Goal: Obtain resource: Download file/media

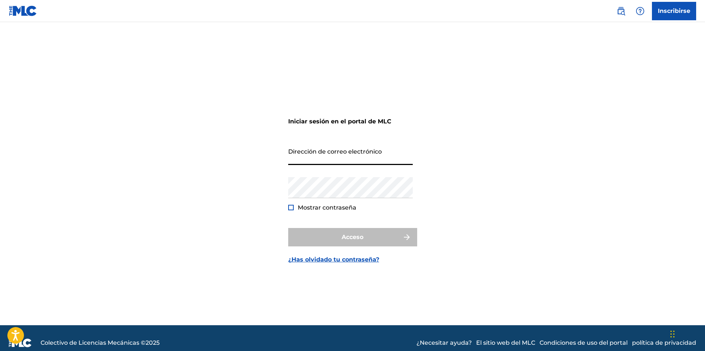
click at [302, 161] on input "Dirección de correo electrónico" at bounding box center [350, 154] width 125 height 21
type input "[EMAIL_ADDRESS][DOMAIN_NAME]"
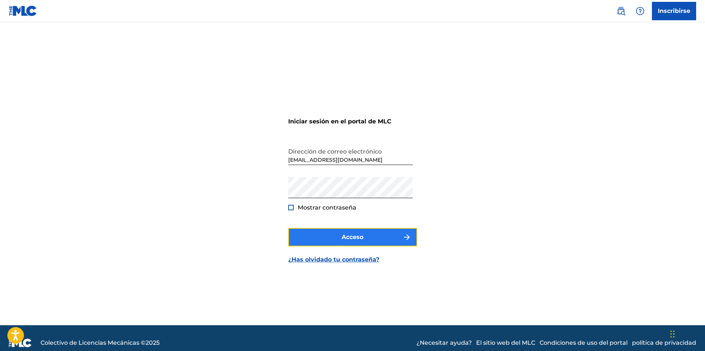
click at [350, 240] on font "Acceso" at bounding box center [353, 237] width 22 height 7
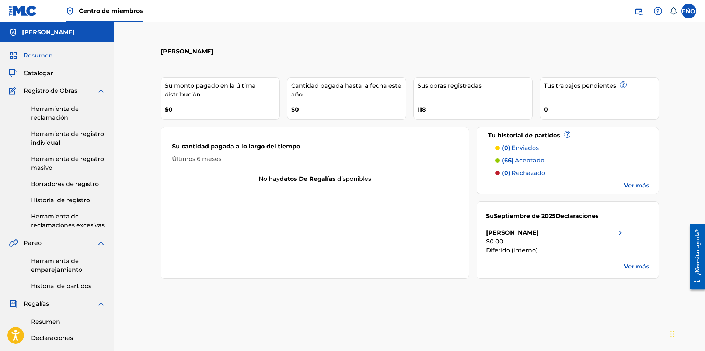
click at [220, 154] on div "Su cantidad pagada a lo largo del tiempo" at bounding box center [315, 148] width 286 height 13
click at [216, 158] on font "Últimos 6 meses" at bounding box center [196, 159] width 49 height 7
type textarea "meses"
click at [216, 158] on font "Últimos 6 meses" at bounding box center [196, 159] width 49 height 7
click at [233, 156] on div "Últimos 6 meses" at bounding box center [315, 159] width 286 height 9
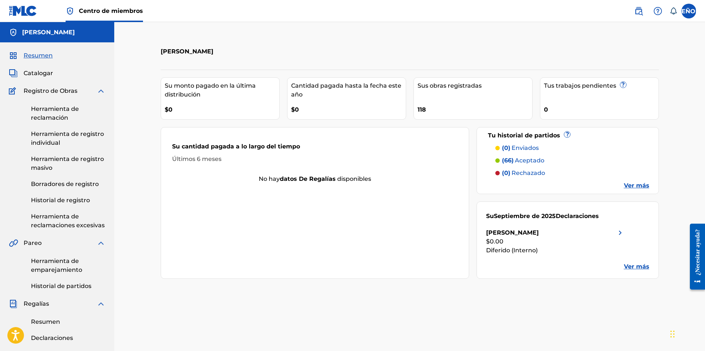
click at [172, 141] on div "Su cantidad pagada a lo largo del tiempo Últimos 6 meses" at bounding box center [315, 152] width 308 height 43
click at [196, 154] on div "Su cantidad pagada a lo largo del tiempo" at bounding box center [315, 148] width 286 height 13
click at [41, 58] on font "Resumen" at bounding box center [38, 55] width 29 height 7
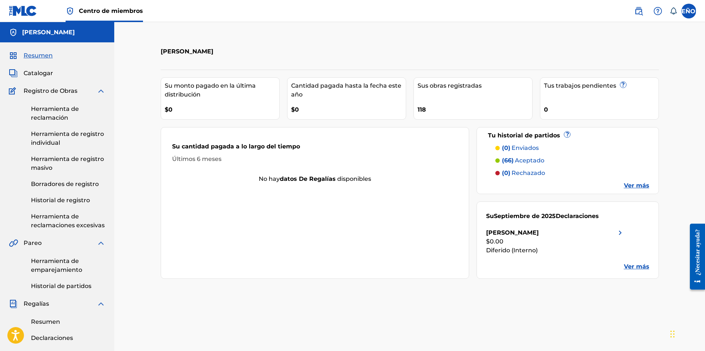
click at [62, 31] on font "[PERSON_NAME]" at bounding box center [48, 32] width 53 height 7
click at [689, 13] on label at bounding box center [688, 11] width 15 height 15
click at [689, 11] on input "SEÑOR Marcelo Rago marcelolalorago@gmail.com Preferencias de notificación Perfi…" at bounding box center [689, 11] width 0 height 0
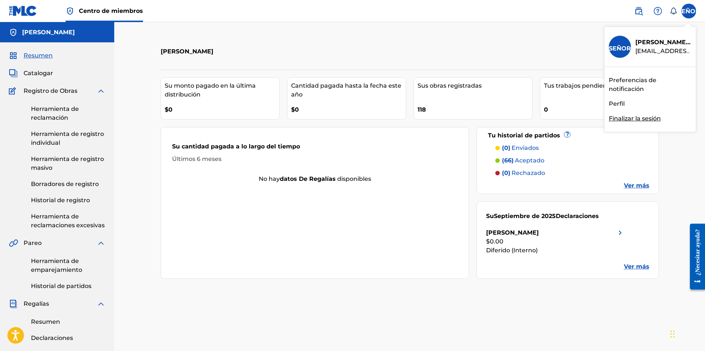
click at [627, 88] on font "Preferencias de notificación" at bounding box center [633, 85] width 48 height 16
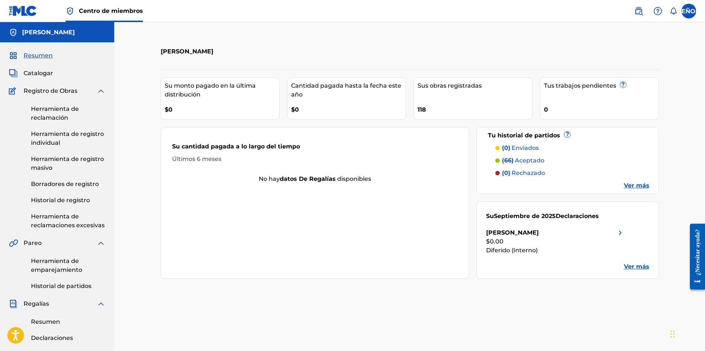
click at [635, 189] on font "Ver más" at bounding box center [636, 185] width 25 height 7
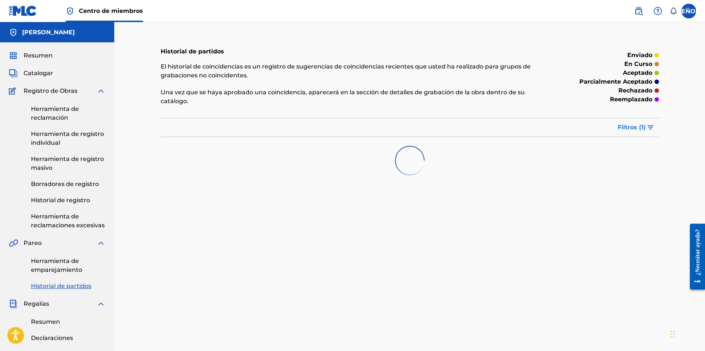
click at [650, 128] on img "submit" at bounding box center [650, 127] width 6 height 4
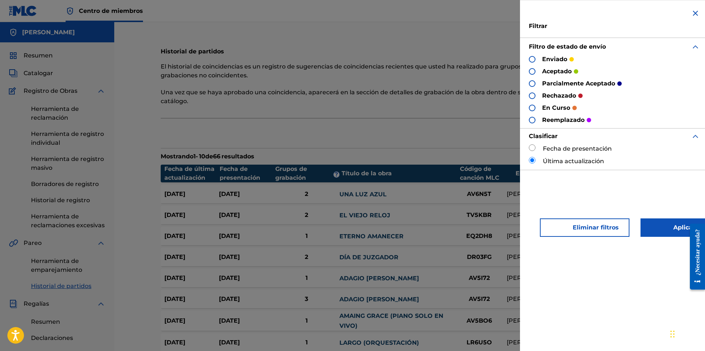
click at [535, 147] on input "radio" at bounding box center [532, 147] width 7 height 7
radio input "true"
click at [673, 231] on font "Aplicar filtros" at bounding box center [688, 227] width 53 height 9
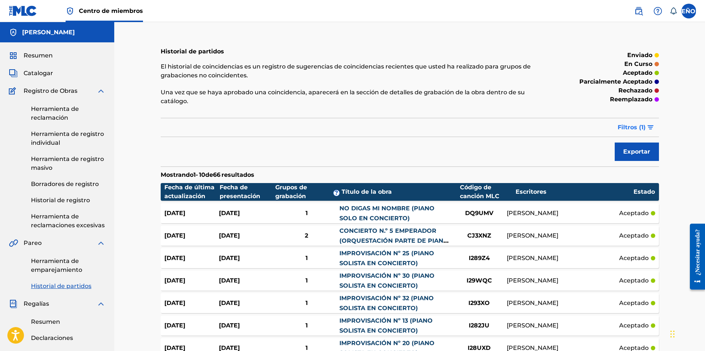
click at [650, 127] on img "submit" at bounding box center [650, 127] width 6 height 4
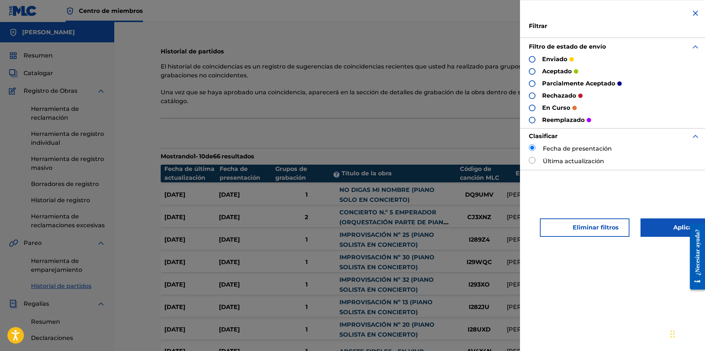
click at [533, 73] on div at bounding box center [532, 71] width 7 height 7
click at [536, 161] on div "Última actualización" at bounding box center [614, 161] width 171 height 9
click at [530, 159] on input "radio" at bounding box center [532, 160] width 7 height 7
radio input "true"
drag, startPoint x: 684, startPoint y: 232, endPoint x: 1366, endPoint y: 448, distance: 714.8
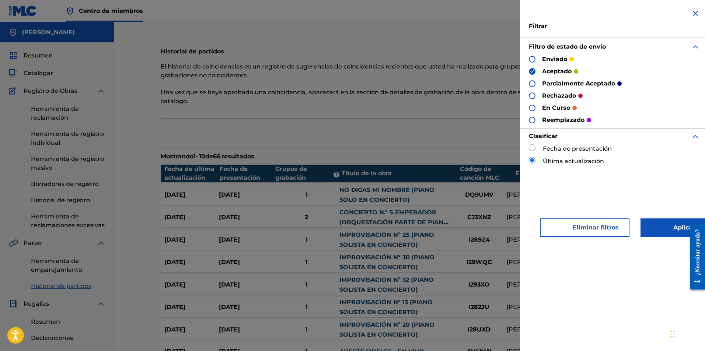
click at [684, 232] on div at bounding box center [694, 256] width 21 height 79
click at [662, 230] on font "Aplicar filtros" at bounding box center [688, 227] width 53 height 9
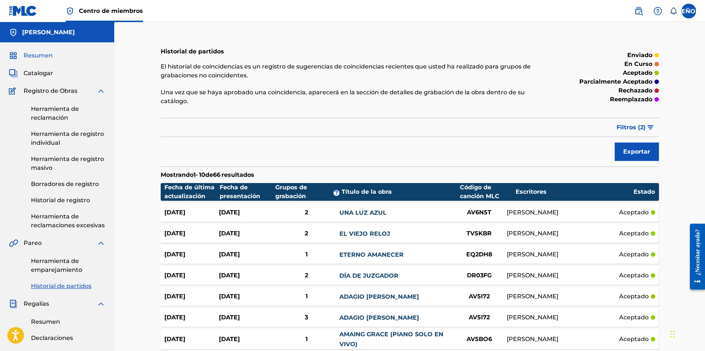
click at [38, 54] on font "Resumen" at bounding box center [38, 55] width 29 height 7
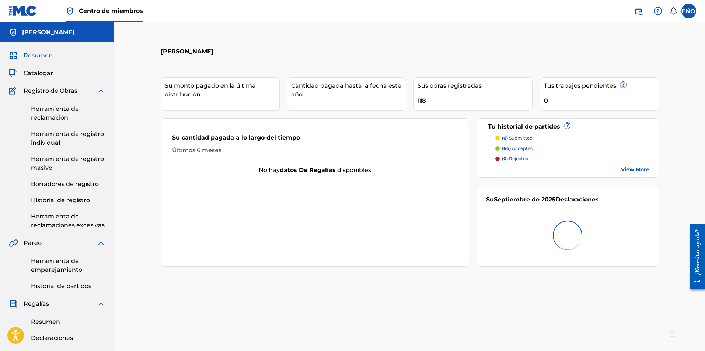
click at [69, 25] on div "[PERSON_NAME]" at bounding box center [57, 32] width 114 height 20
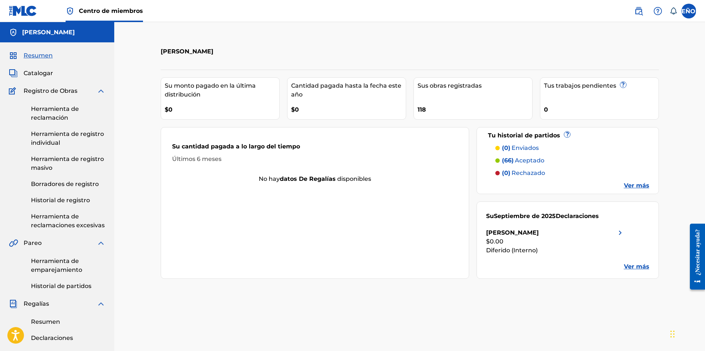
click at [527, 161] on font "aceptado" at bounding box center [529, 160] width 29 height 7
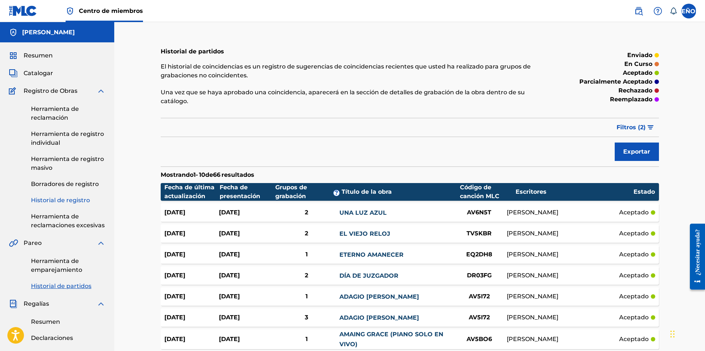
click at [69, 200] on font "Historial de registro" at bounding box center [60, 200] width 59 height 7
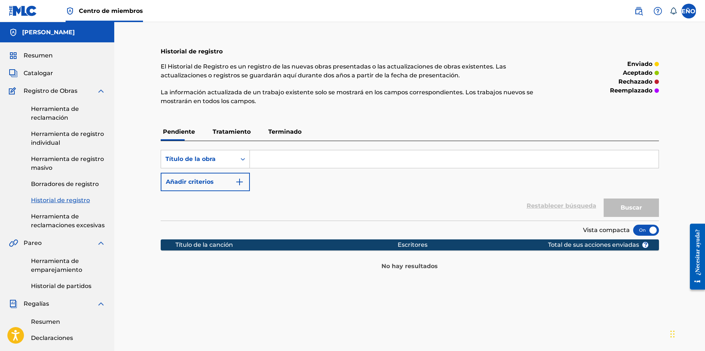
click at [282, 129] on font "Terminado" at bounding box center [284, 131] width 33 height 7
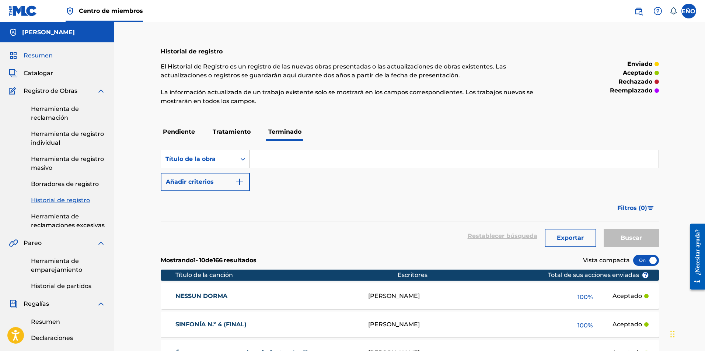
click at [42, 58] on font "Resumen" at bounding box center [38, 55] width 29 height 7
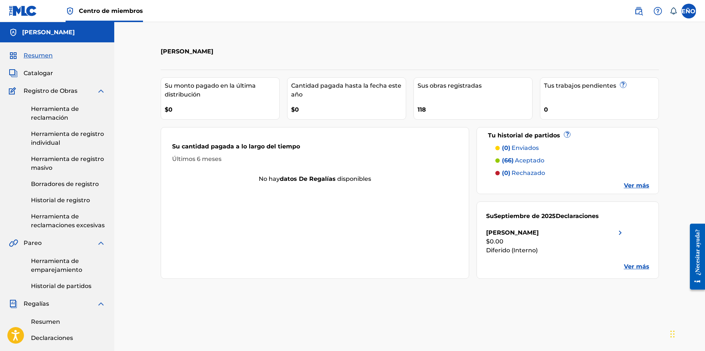
click at [97, 14] on span "Centro de miembros" at bounding box center [111, 11] width 64 height 8
click at [33, 34] on font "[PERSON_NAME]" at bounding box center [48, 32] width 53 height 7
click at [18, 7] on img at bounding box center [23, 11] width 28 height 11
click at [580, 105] on div "0" at bounding box center [601, 107] width 115 height 17
click at [442, 103] on div "118" at bounding box center [475, 107] width 115 height 17
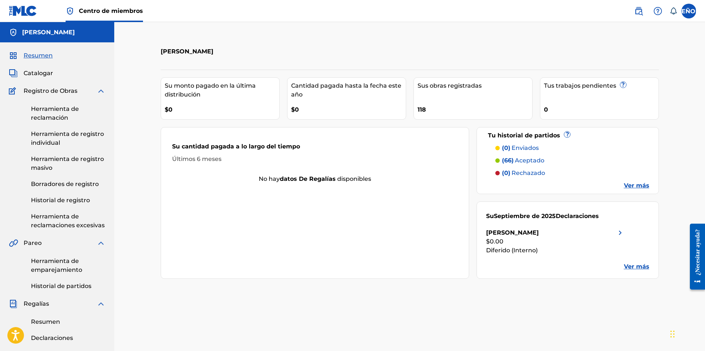
click at [339, 89] on font "Cantidad pagada hasta la fecha este año" at bounding box center [346, 90] width 110 height 16
click at [123, 93] on div "Marcelo Lalorago Su monto pagado en la última distribución $0 Cantidad pagada h…" at bounding box center [409, 275] width 591 height 507
click at [224, 150] on div "Su cantidad pagada a lo largo del tiempo" at bounding box center [315, 148] width 286 height 13
click at [315, 188] on div "Su cantidad pagada a lo largo del tiempo Últimos 6 meses No hay datos de regalí…" at bounding box center [315, 203] width 309 height 152
click at [619, 233] on img at bounding box center [620, 232] width 9 height 9
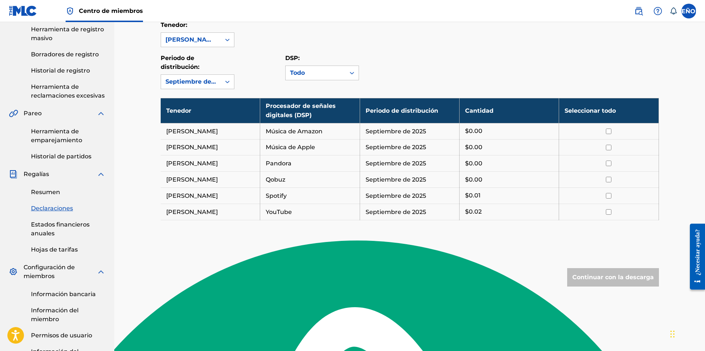
scroll to position [63, 0]
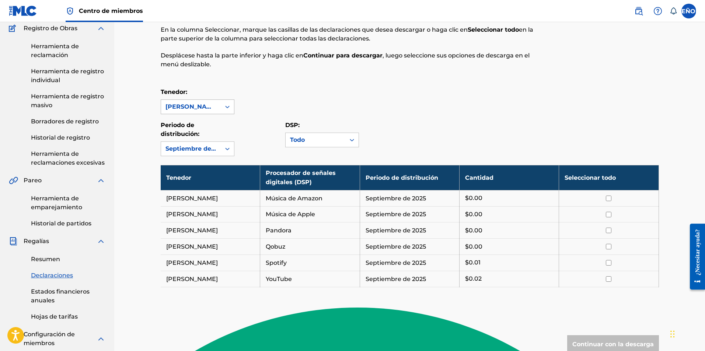
click at [229, 109] on icon at bounding box center [227, 106] width 7 height 7
click at [216, 123] on font "[PERSON_NAME]" at bounding box center [191, 124] width 52 height 7
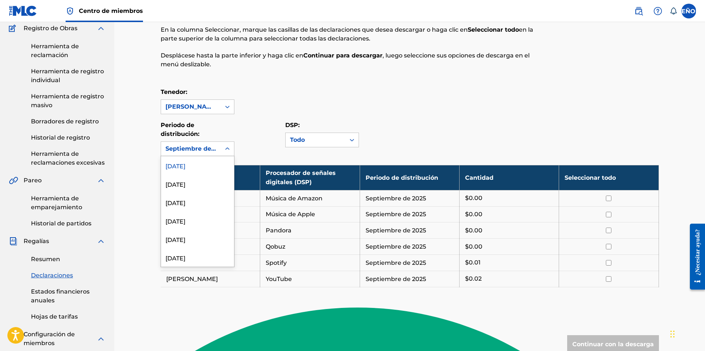
click at [227, 147] on icon at bounding box center [227, 148] width 7 height 7
click at [232, 153] on div at bounding box center [227, 148] width 13 height 13
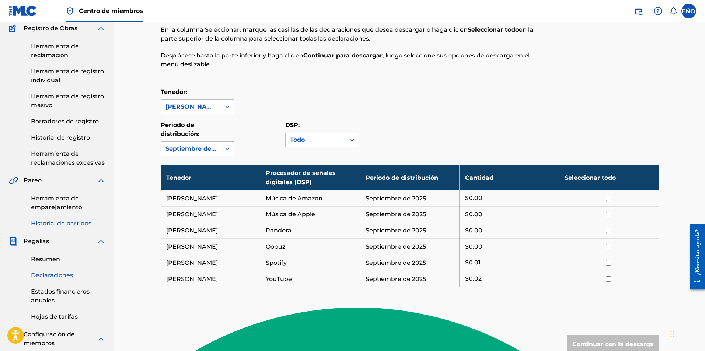
click at [58, 226] on font "Historial de partidos" at bounding box center [61, 223] width 60 height 7
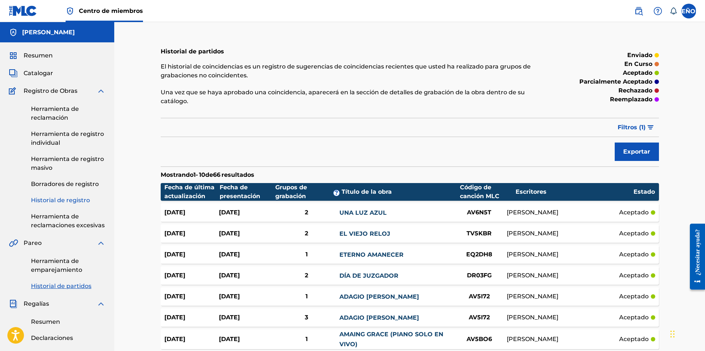
click at [66, 202] on font "Historial de registro" at bounding box center [60, 200] width 59 height 7
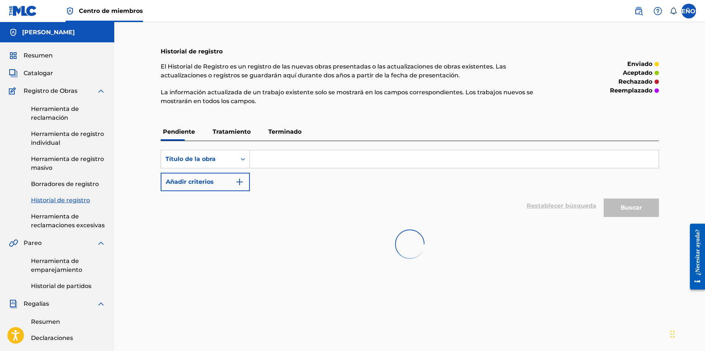
click at [283, 132] on font "Terminado" at bounding box center [284, 131] width 33 height 7
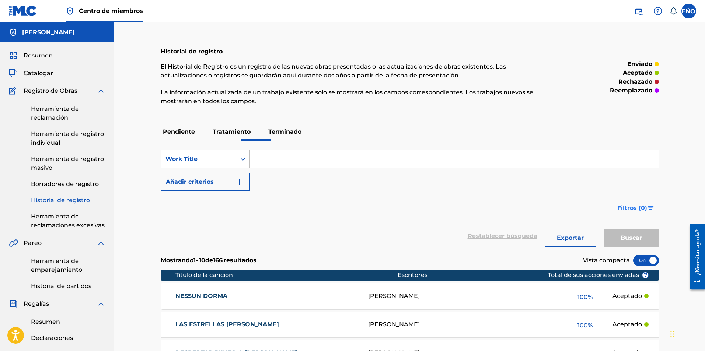
click at [653, 208] on img "Formulario de búsqueda" at bounding box center [650, 208] width 6 height 4
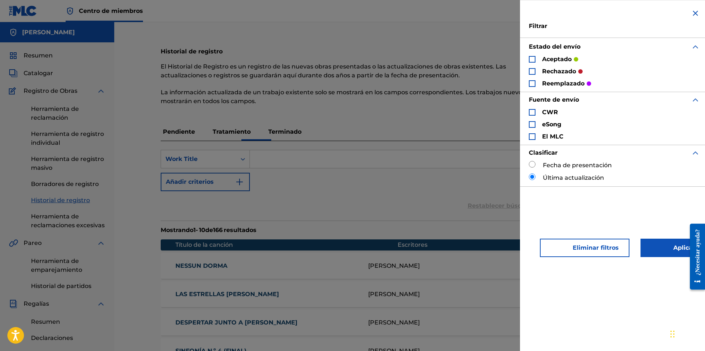
click at [531, 57] on div "Formulario de búsqueda" at bounding box center [532, 59] width 7 height 7
click at [659, 242] on button "Aplicar filtros" at bounding box center [682, 248] width 85 height 18
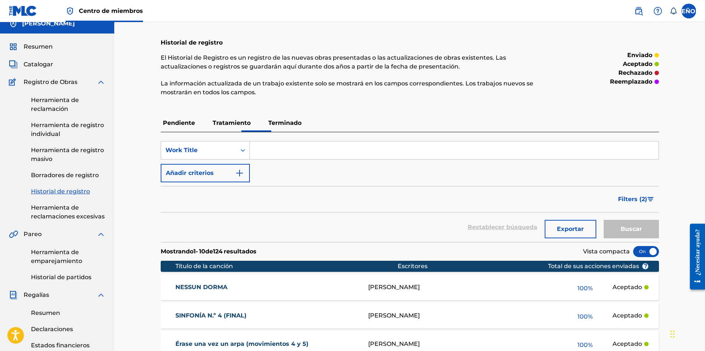
scroll to position [3, 0]
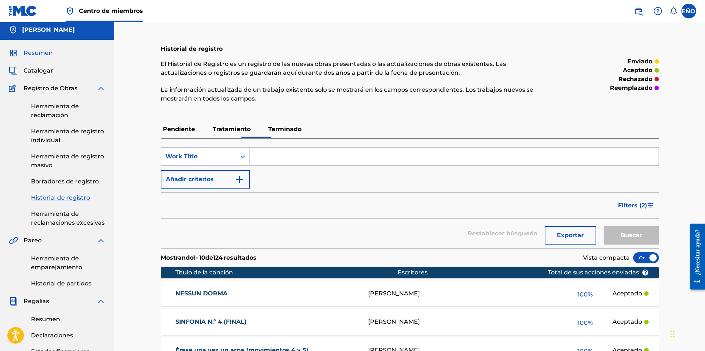
click at [39, 53] on font "Resumen" at bounding box center [38, 52] width 29 height 7
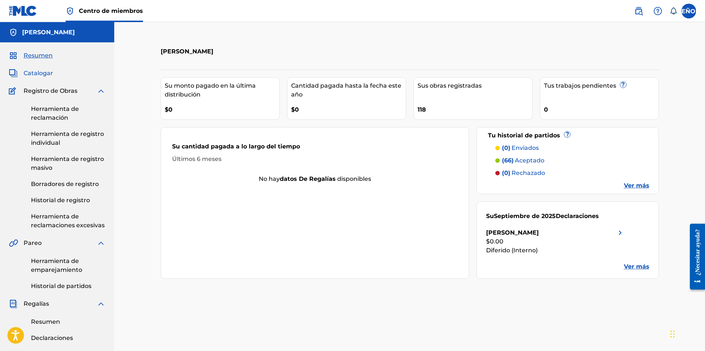
click at [41, 73] on font "Catalogar" at bounding box center [38, 73] width 29 height 7
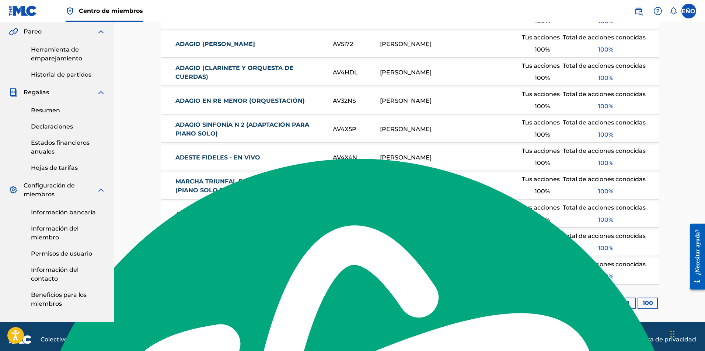
scroll to position [218, 0]
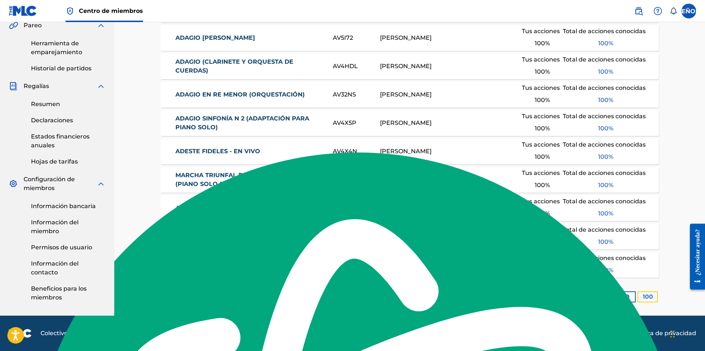
click at [651, 300] on font "100" at bounding box center [648, 296] width 10 height 7
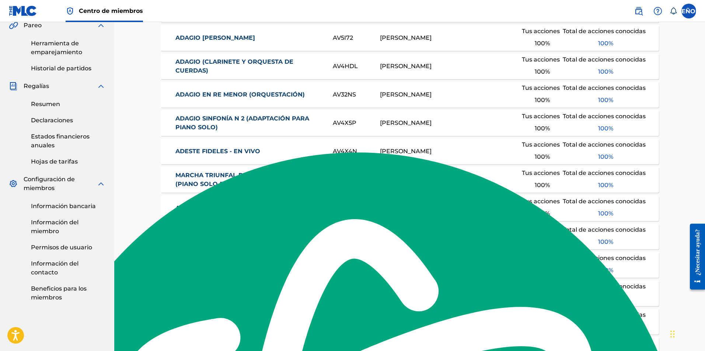
click at [233, 37] on font "ADAGIO [PERSON_NAME]" at bounding box center [215, 37] width 80 height 7
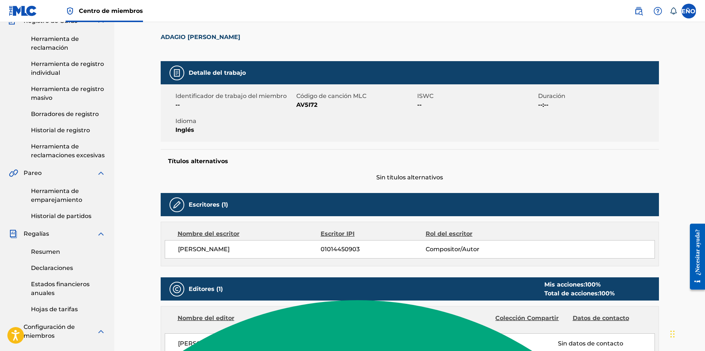
scroll to position [11, 0]
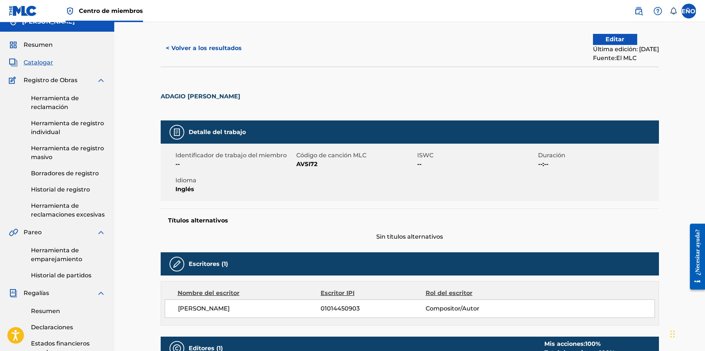
click at [39, 64] on font "Catalogar" at bounding box center [38, 62] width 29 height 7
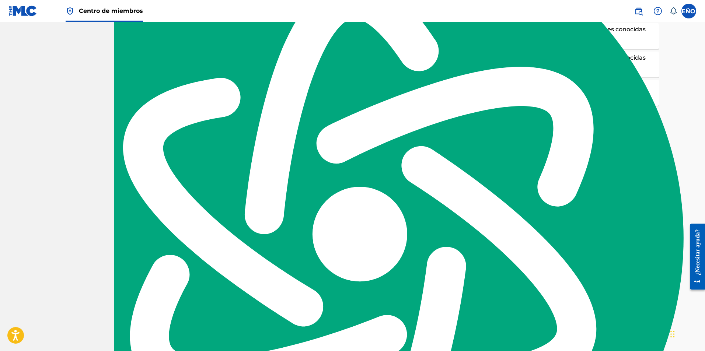
scroll to position [2287, 0]
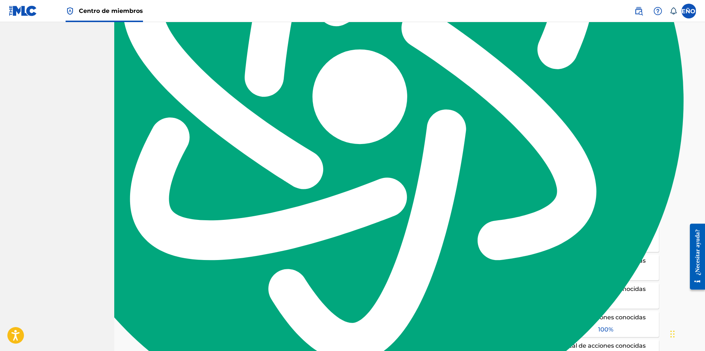
click at [222, 123] on font "PASSACAGLIA (ORQUESTACIÓN)" at bounding box center [225, 125] width 101 height 7
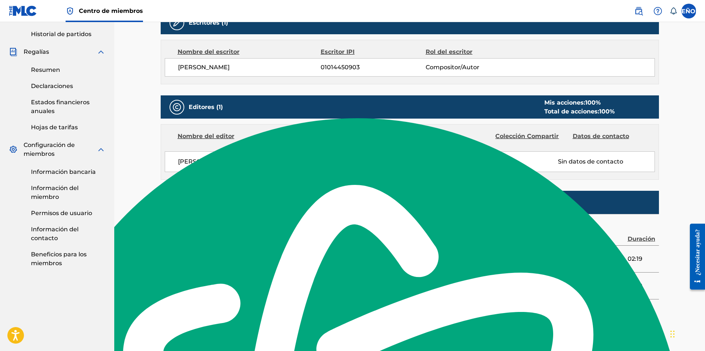
scroll to position [255, 0]
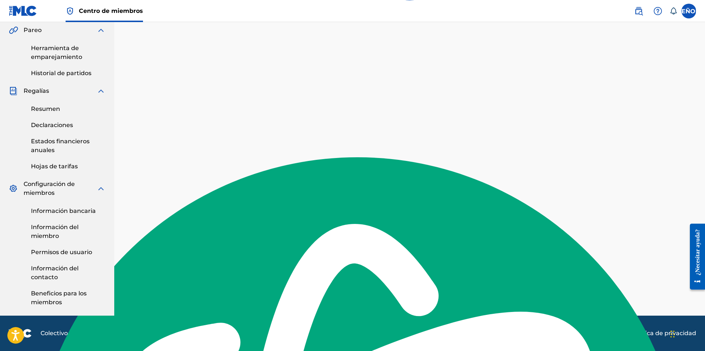
scroll to position [2287, 0]
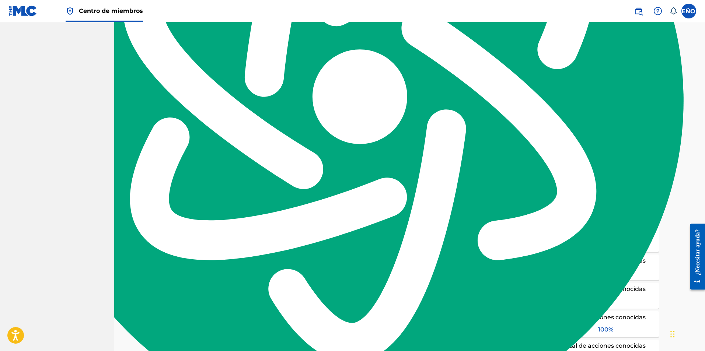
click at [205, 69] on font "NOCTURNO OPUS N 55 (ORQUESTACIÓN)" at bounding box center [240, 68] width 130 height 7
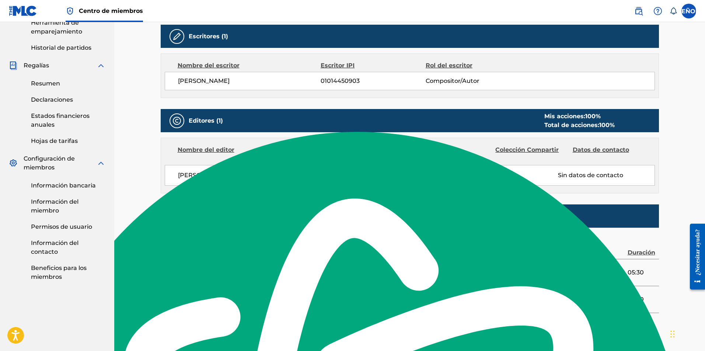
scroll to position [228, 0]
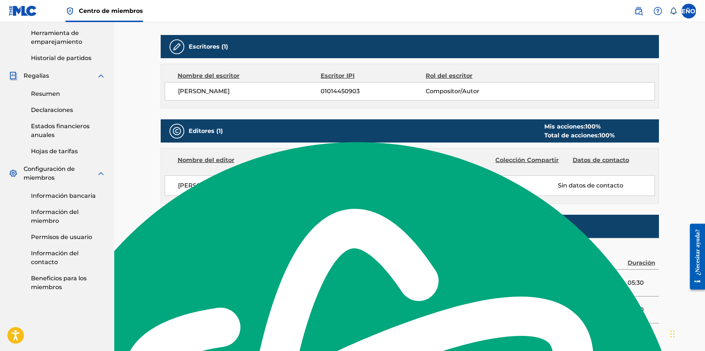
click at [53, 98] on div "Resumen Declaraciones Estados financieros anuales Hojas de tarifas" at bounding box center [57, 118] width 97 height 76
click at [53, 94] on font "Resumen" at bounding box center [45, 93] width 29 height 7
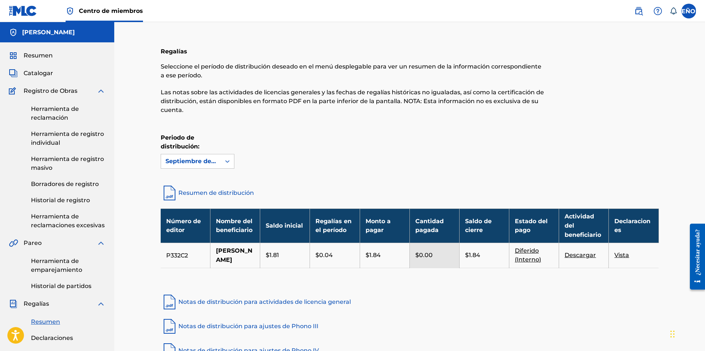
click at [35, 79] on div "Resumen Catalogar Registro de Obras Herramienta de reclamación Herramienta de r…" at bounding box center [57, 285] width 114 height 486
click at [37, 74] on font "Catalogar" at bounding box center [38, 73] width 29 height 7
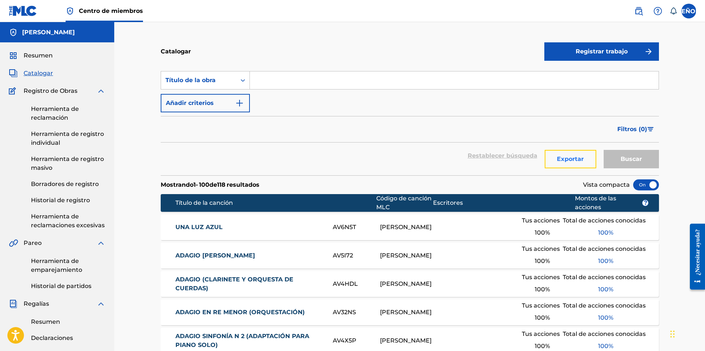
click at [569, 160] on font "Exportar" at bounding box center [570, 159] width 27 height 7
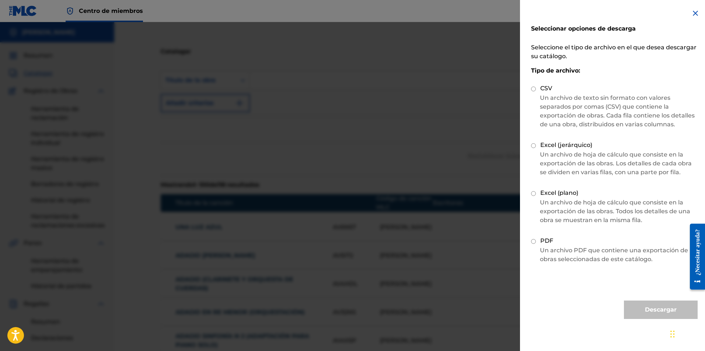
click at [534, 143] on div "Excel (jerárquico)" at bounding box center [614, 146] width 167 height 10
click at [534, 145] on input "Excel (jerárquico)" at bounding box center [533, 145] width 5 height 5
radio input "true"
click at [647, 311] on font "Descargar" at bounding box center [661, 309] width 32 height 7
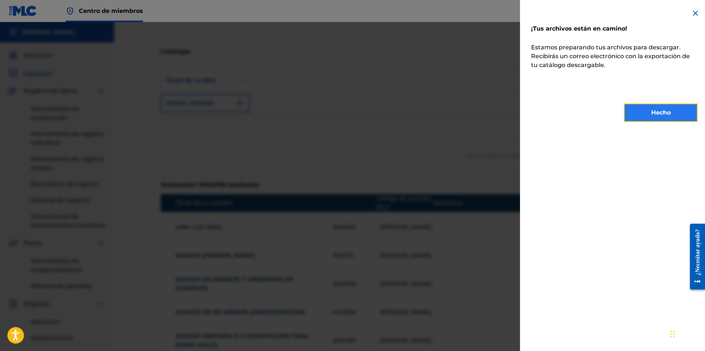
click at [636, 116] on button "Hecho" at bounding box center [661, 113] width 74 height 18
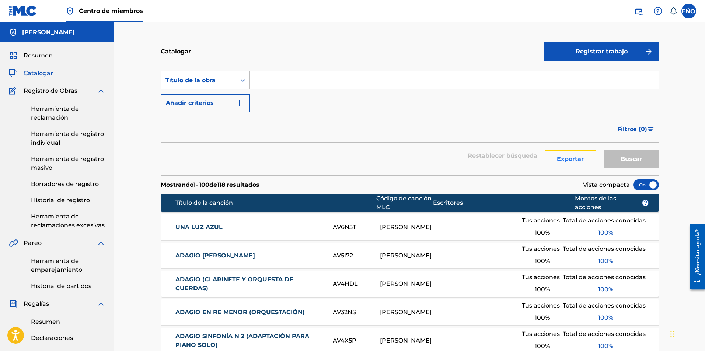
click at [570, 160] on font "Exportar" at bounding box center [570, 159] width 27 height 7
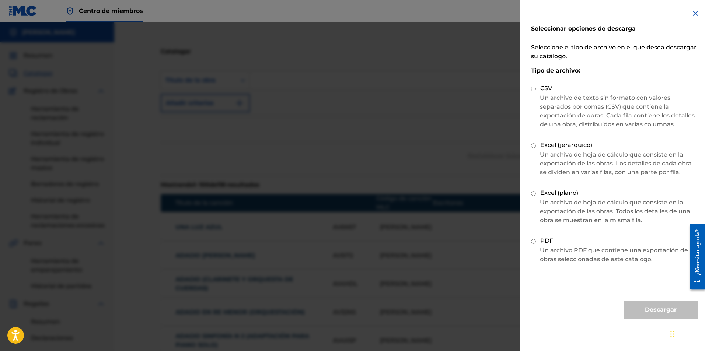
click at [537, 244] on div "PDF" at bounding box center [614, 242] width 167 height 10
click at [530, 241] on div "Seleccionar opciones de descarga Seleccione el tipo de archivo en el que desea …" at bounding box center [614, 164] width 189 height 328
click at [531, 242] on input "PDF" at bounding box center [533, 241] width 5 height 5
radio input "true"
click at [663, 311] on font "Descargar" at bounding box center [661, 309] width 32 height 7
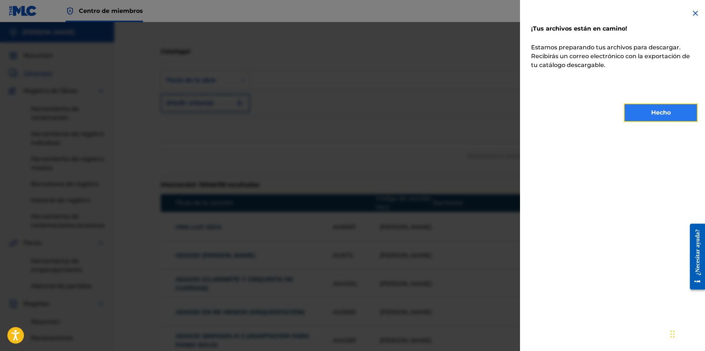
click at [672, 112] on button "Hecho" at bounding box center [661, 113] width 74 height 18
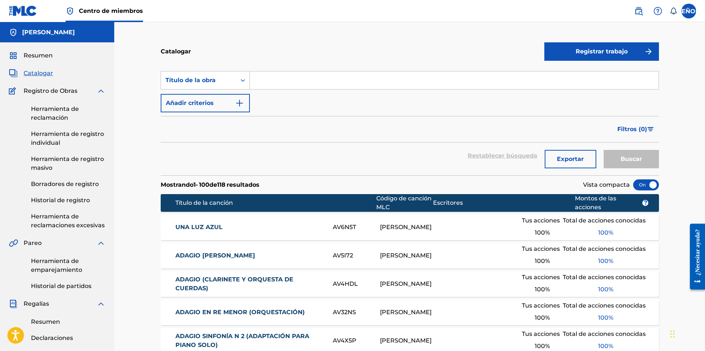
click at [220, 277] on font "ADAGIO (CLARINETE Y ORQUESTA DE CUERDAS)" at bounding box center [234, 284] width 118 height 16
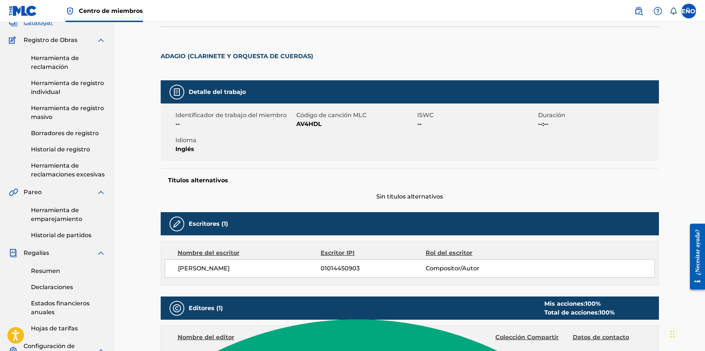
scroll to position [50, 0]
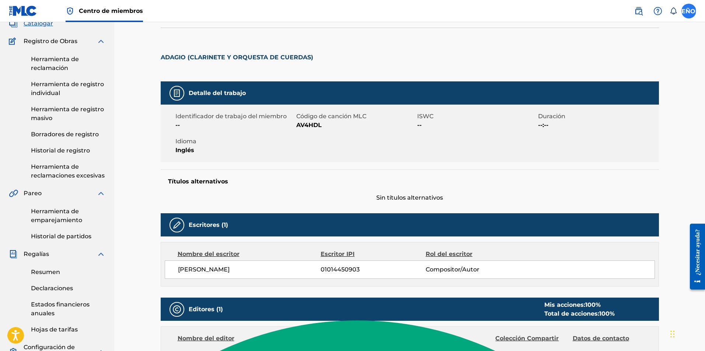
click at [691, 16] on label at bounding box center [688, 11] width 15 height 15
click at [689, 11] on input "SEÑOR Marcelo Rago marcelolalorago@gmail.com Notification Preferences Perfil Fi…" at bounding box center [689, 11] width 0 height 0
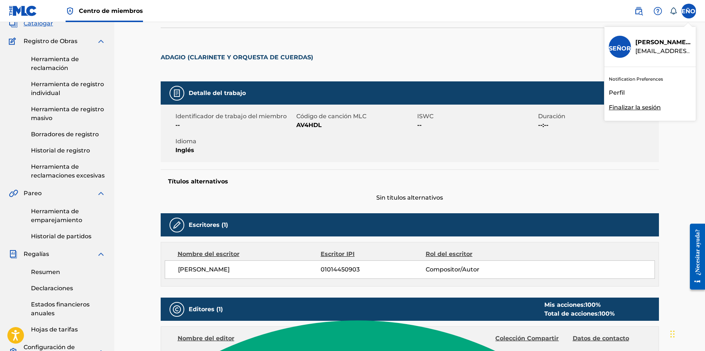
click at [627, 109] on font "Finalizar la sesión" at bounding box center [635, 107] width 52 height 7
click at [689, 11] on input "SEÑOR Marcelo Rago marcelolalorago@gmail.com Notification Preferences Perfil Fi…" at bounding box center [689, 11] width 0 height 0
